Goal: Transaction & Acquisition: Purchase product/service

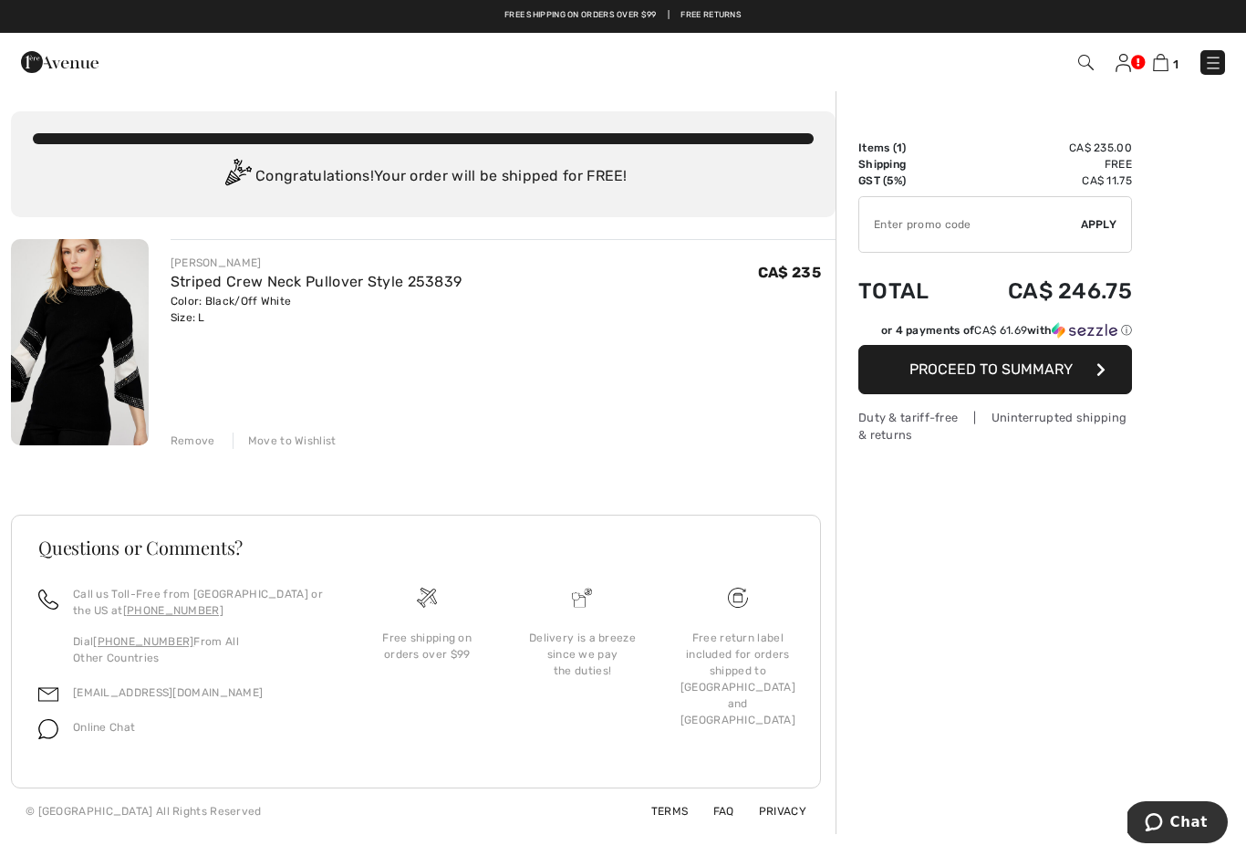
click at [1088, 371] on button "Proceed to Summary" at bounding box center [995, 369] width 274 height 49
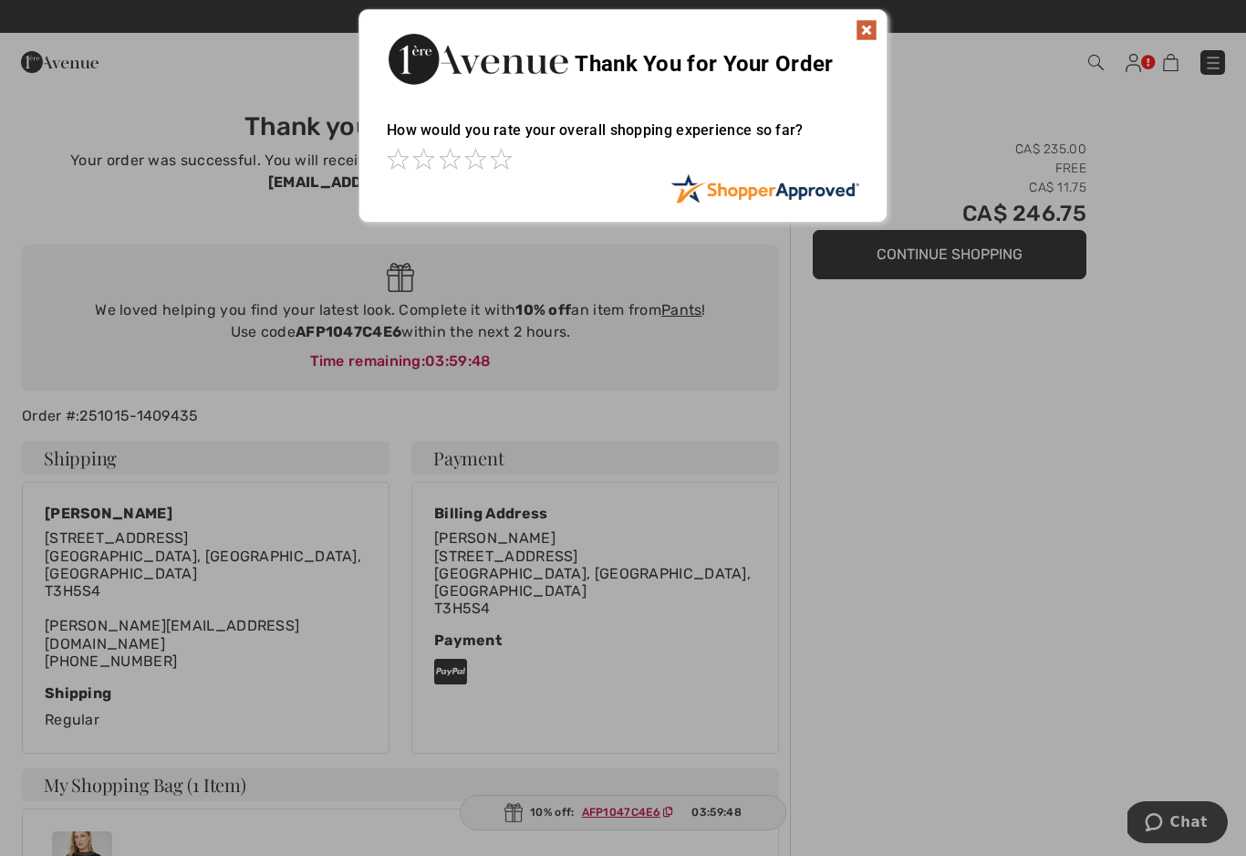
click at [875, 26] on img at bounding box center [867, 30] width 22 height 22
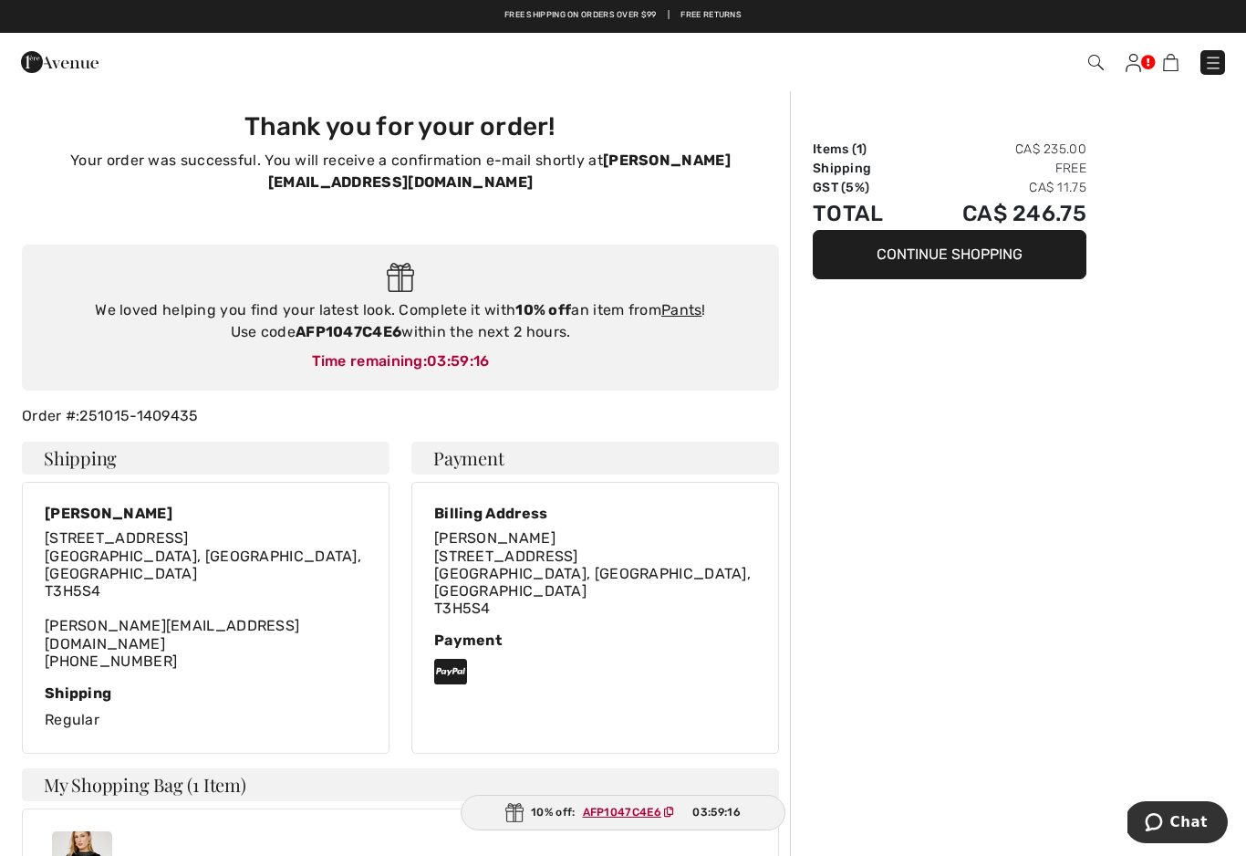
click at [691, 301] on link "Pants" at bounding box center [681, 309] width 41 height 17
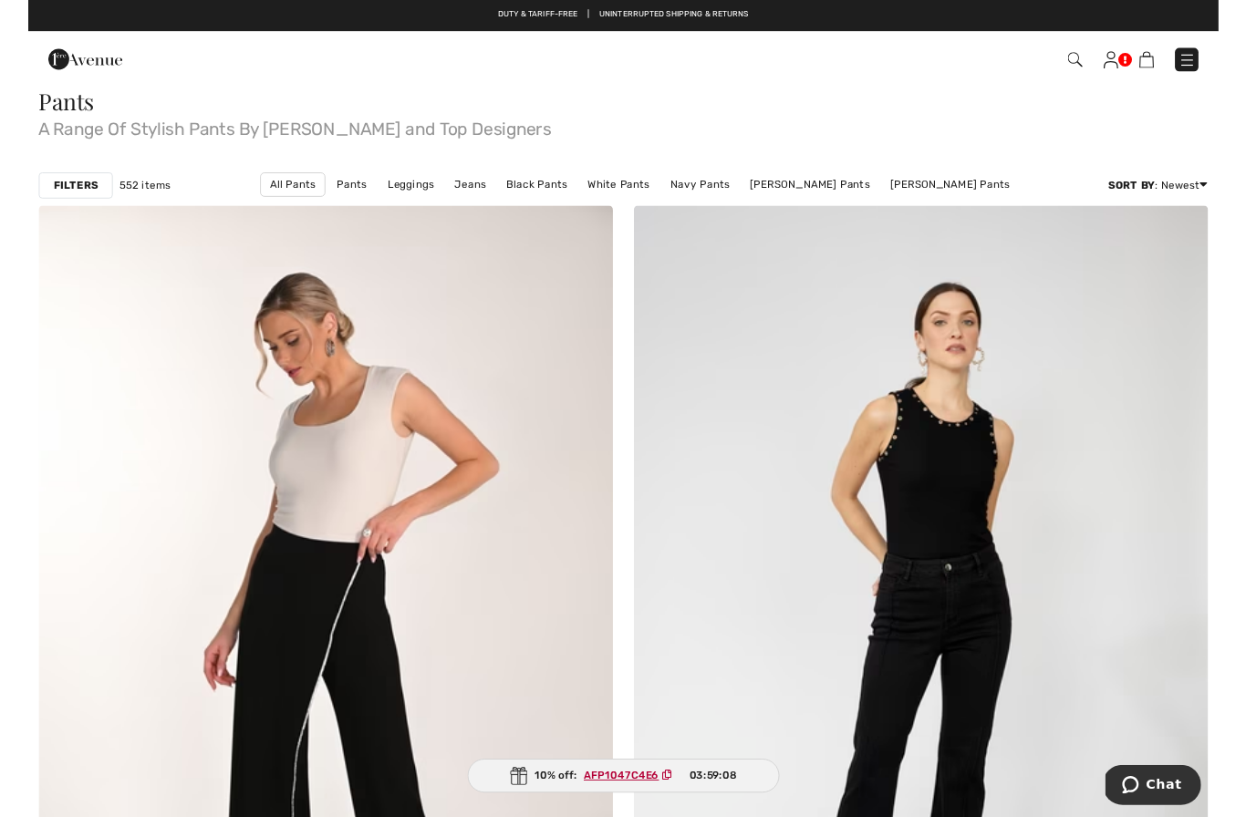
scroll to position [31, 0]
